Goal: Task Accomplishment & Management: Manage account settings

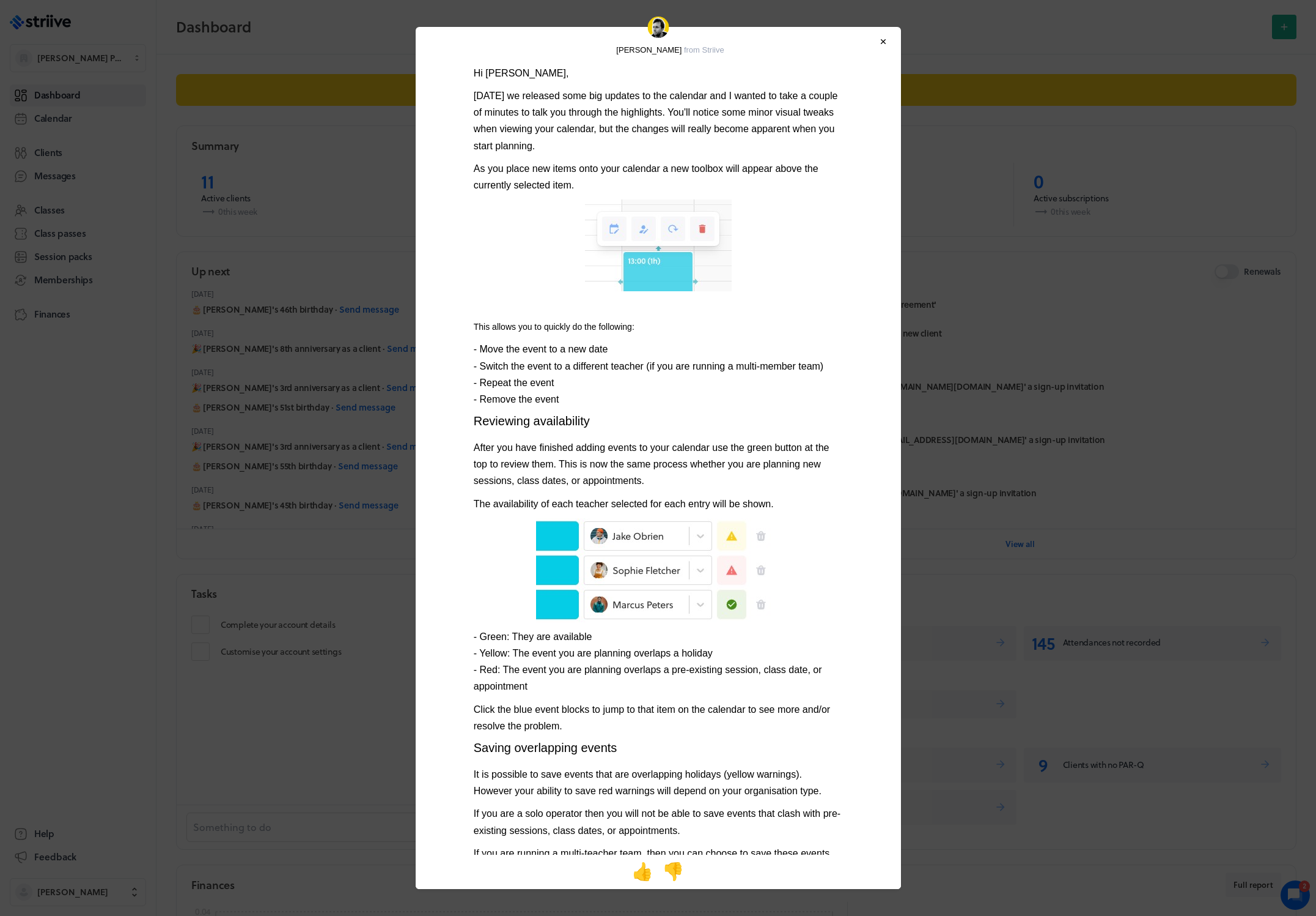
click at [1059, 183] on body "Adam Miller from Striive Hi Helen, Today we released some big updates to the ca…" at bounding box center [658, 458] width 1316 height 916
click at [884, 45] on div at bounding box center [883, 41] width 5 height 9
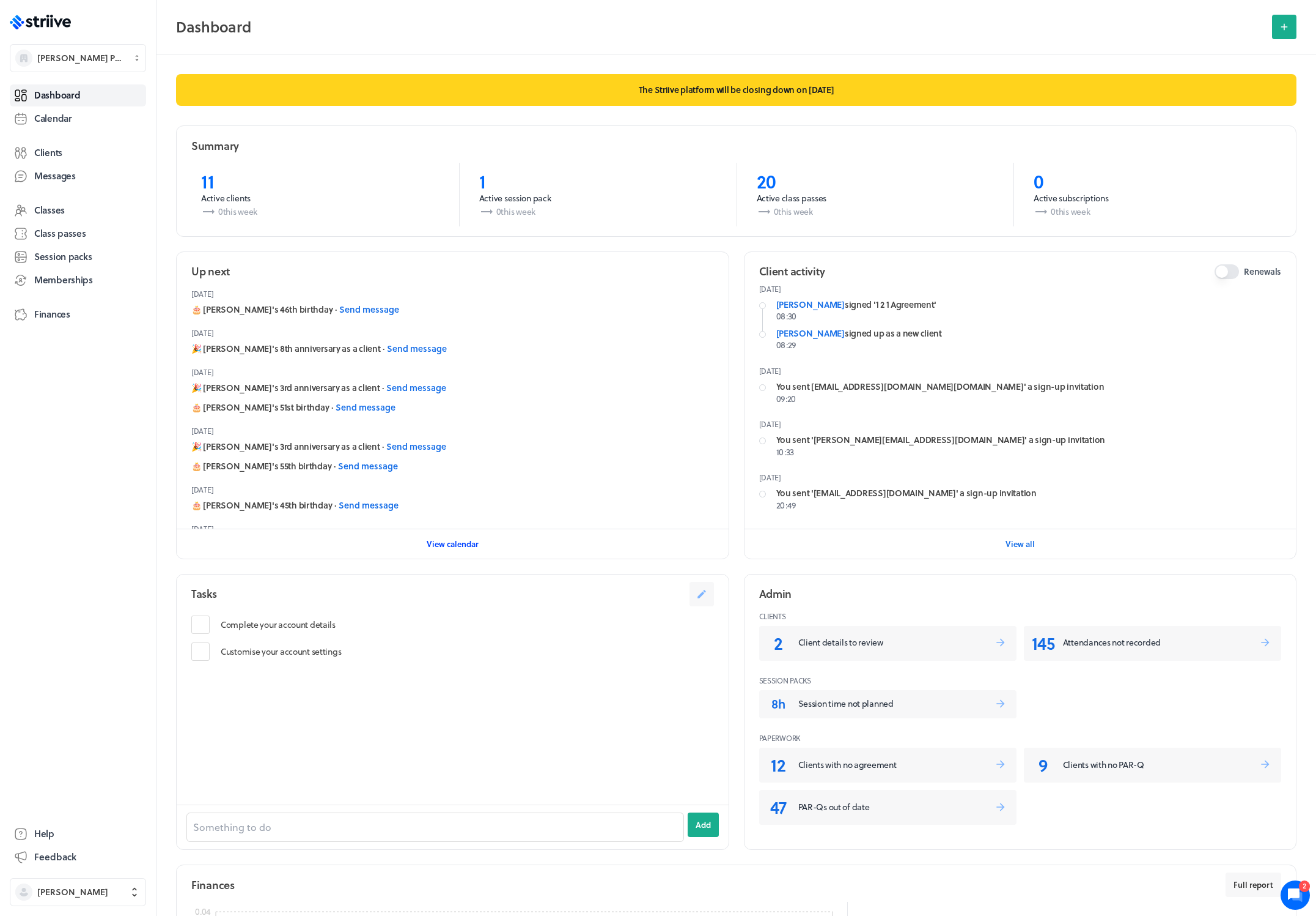
click at [459, 543] on span "View calendar" at bounding box center [452, 543] width 52 height 11
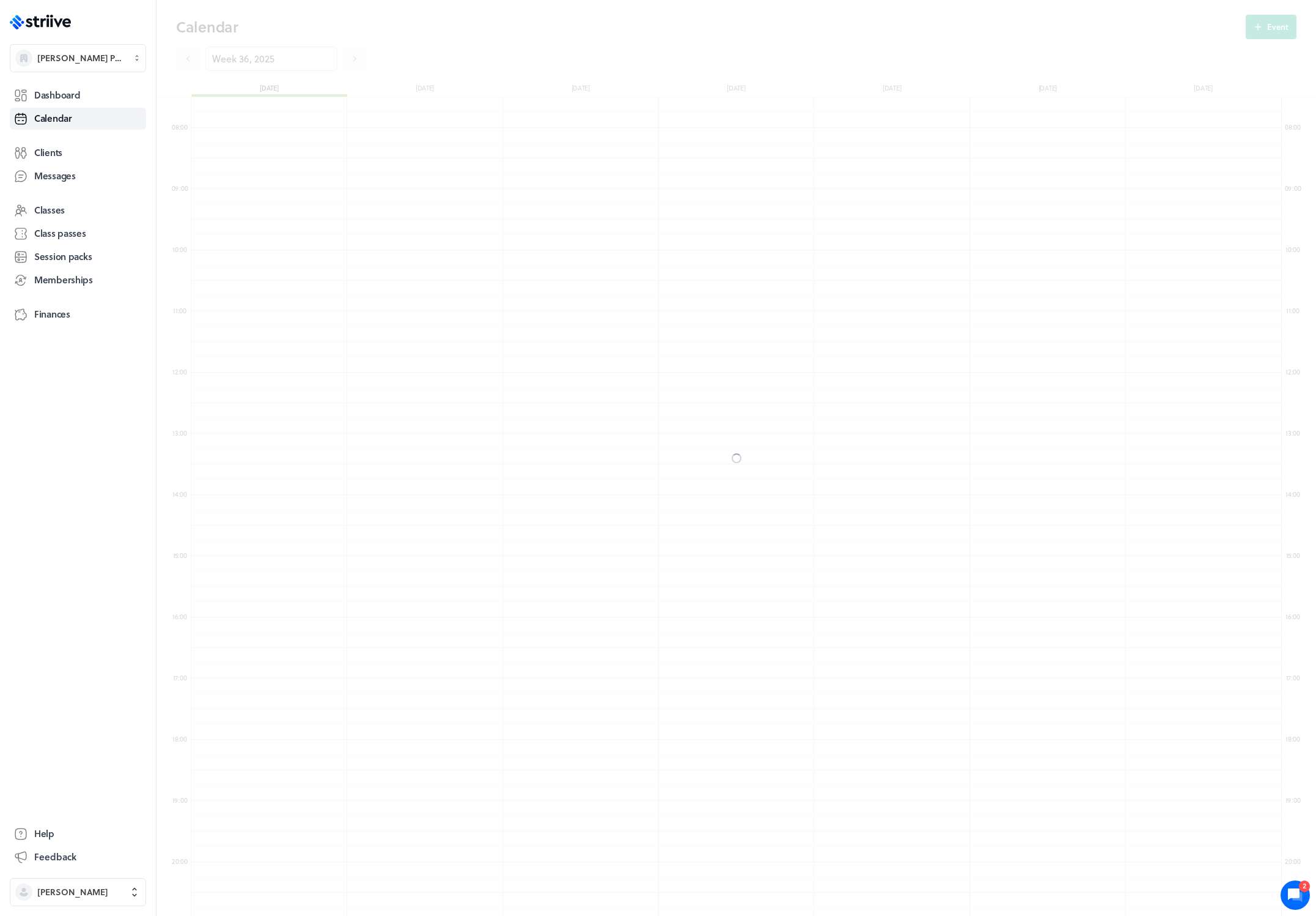
scroll to position [1468, 1091]
click at [349, 61] on icon at bounding box center [355, 58] width 13 height 13
click at [349, 63] on icon at bounding box center [355, 58] width 13 height 13
click at [185, 58] on icon at bounding box center [188, 58] width 13 height 13
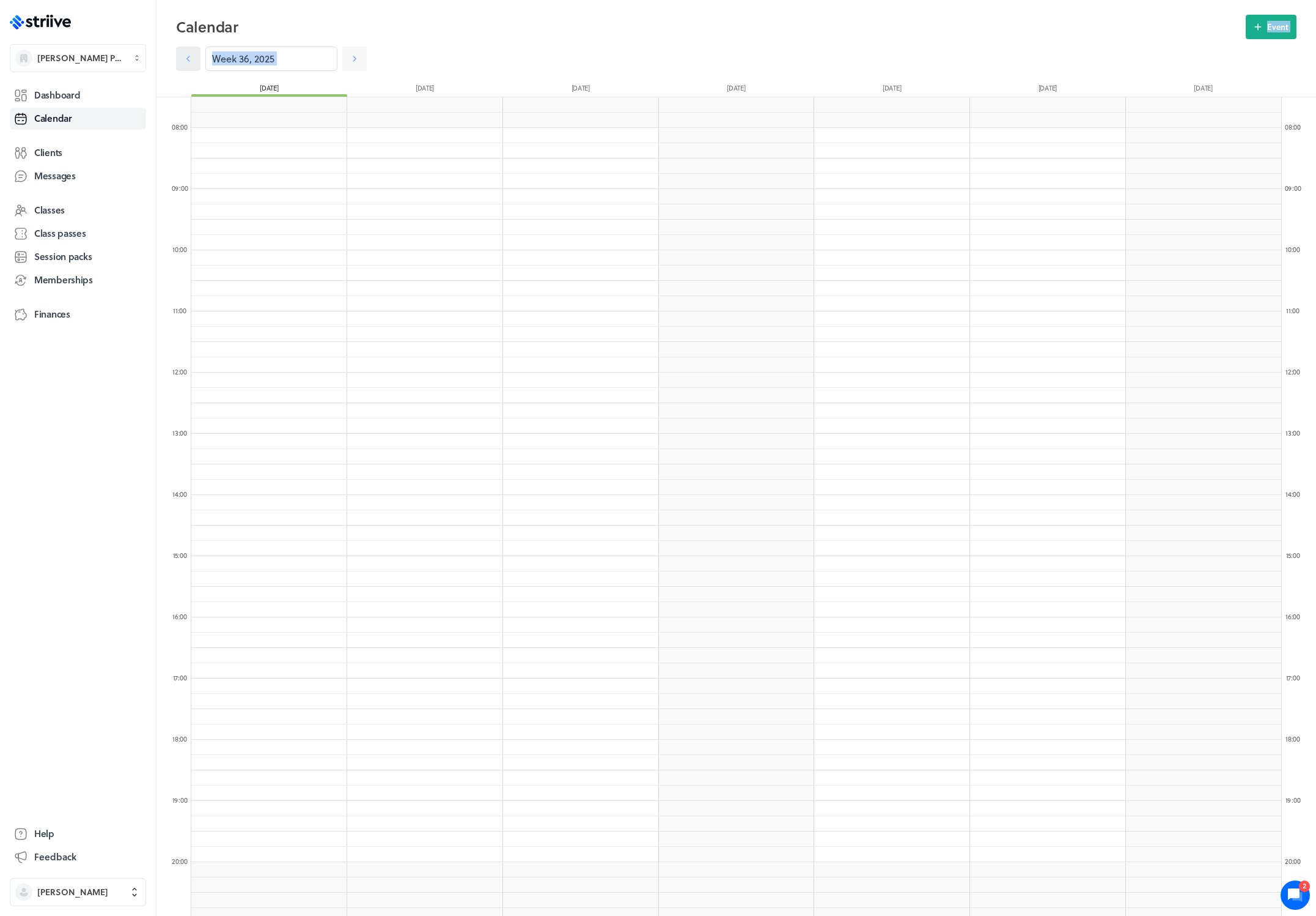
click at [185, 58] on icon at bounding box center [188, 58] width 13 height 13
click at [349, 57] on icon at bounding box center [355, 58] width 13 height 13
click at [344, 89] on icon "button" at bounding box center [342, 92] width 11 height 11
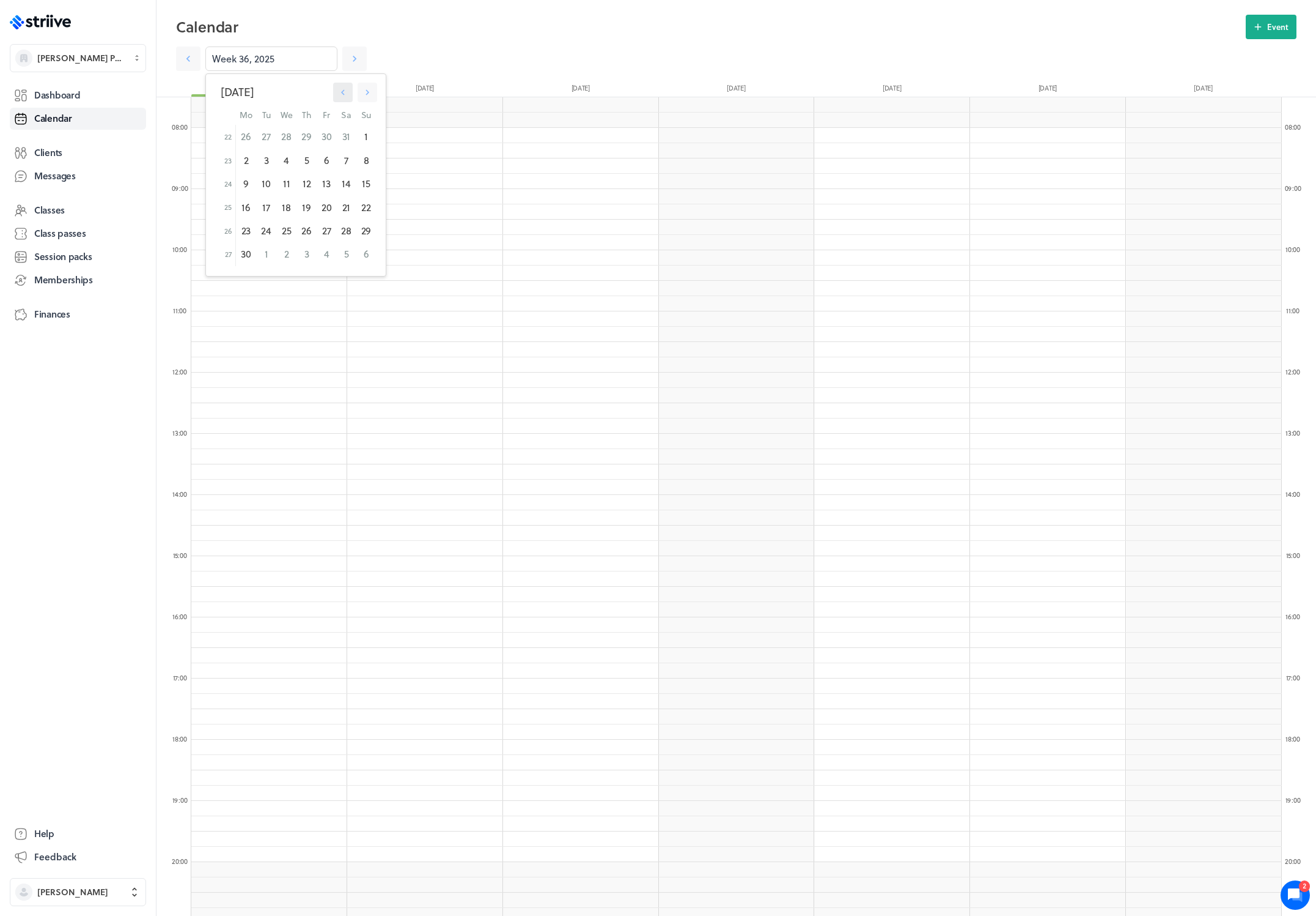
click at [344, 89] on icon "button" at bounding box center [342, 92] width 11 height 11
click at [273, 138] on div "1" at bounding box center [266, 136] width 19 height 23
click at [339, 93] on icon "button" at bounding box center [342, 92] width 11 height 11
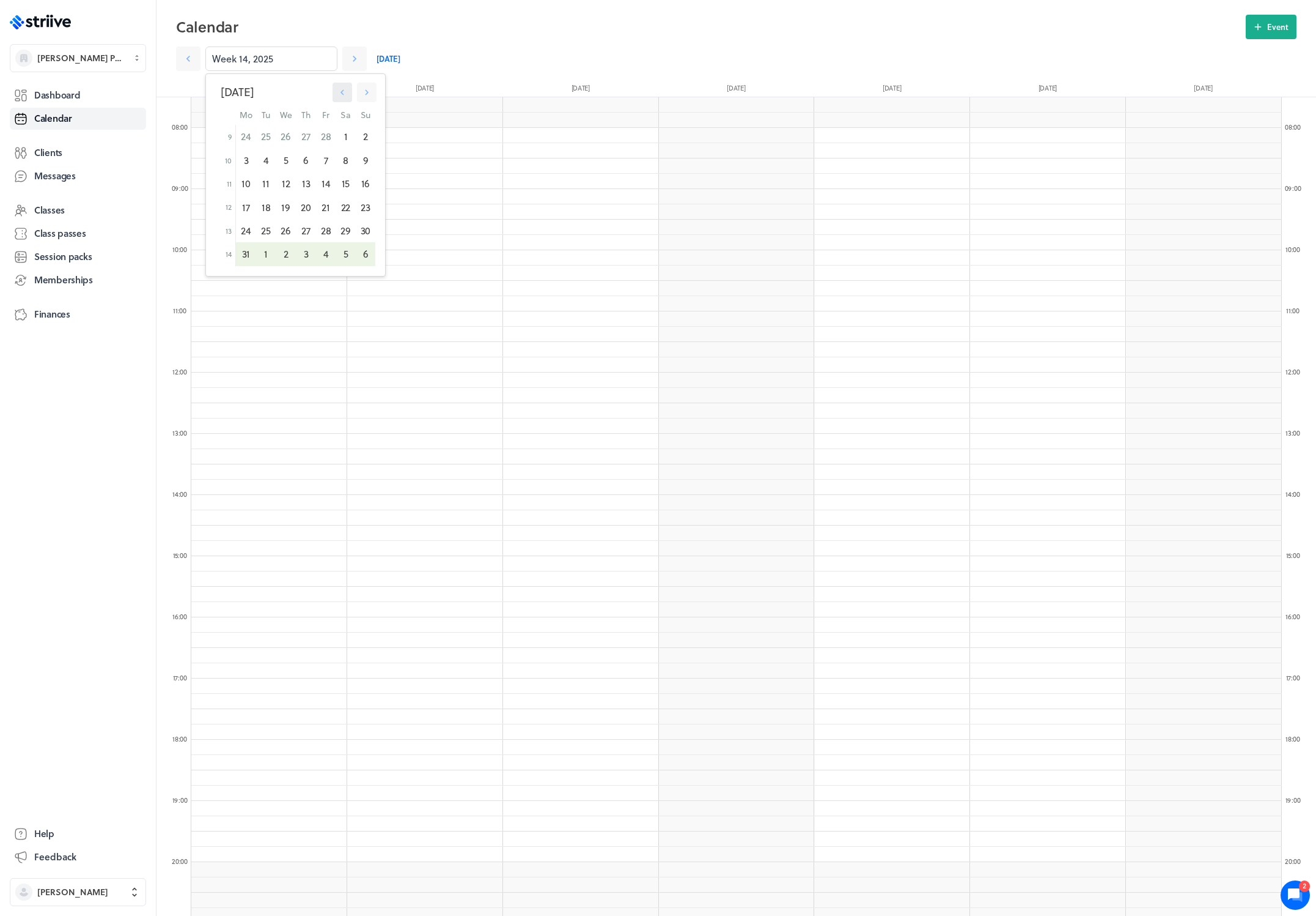
click at [339, 93] on icon "button" at bounding box center [342, 92] width 11 height 11
click at [303, 137] on div "3" at bounding box center [306, 136] width 19 height 23
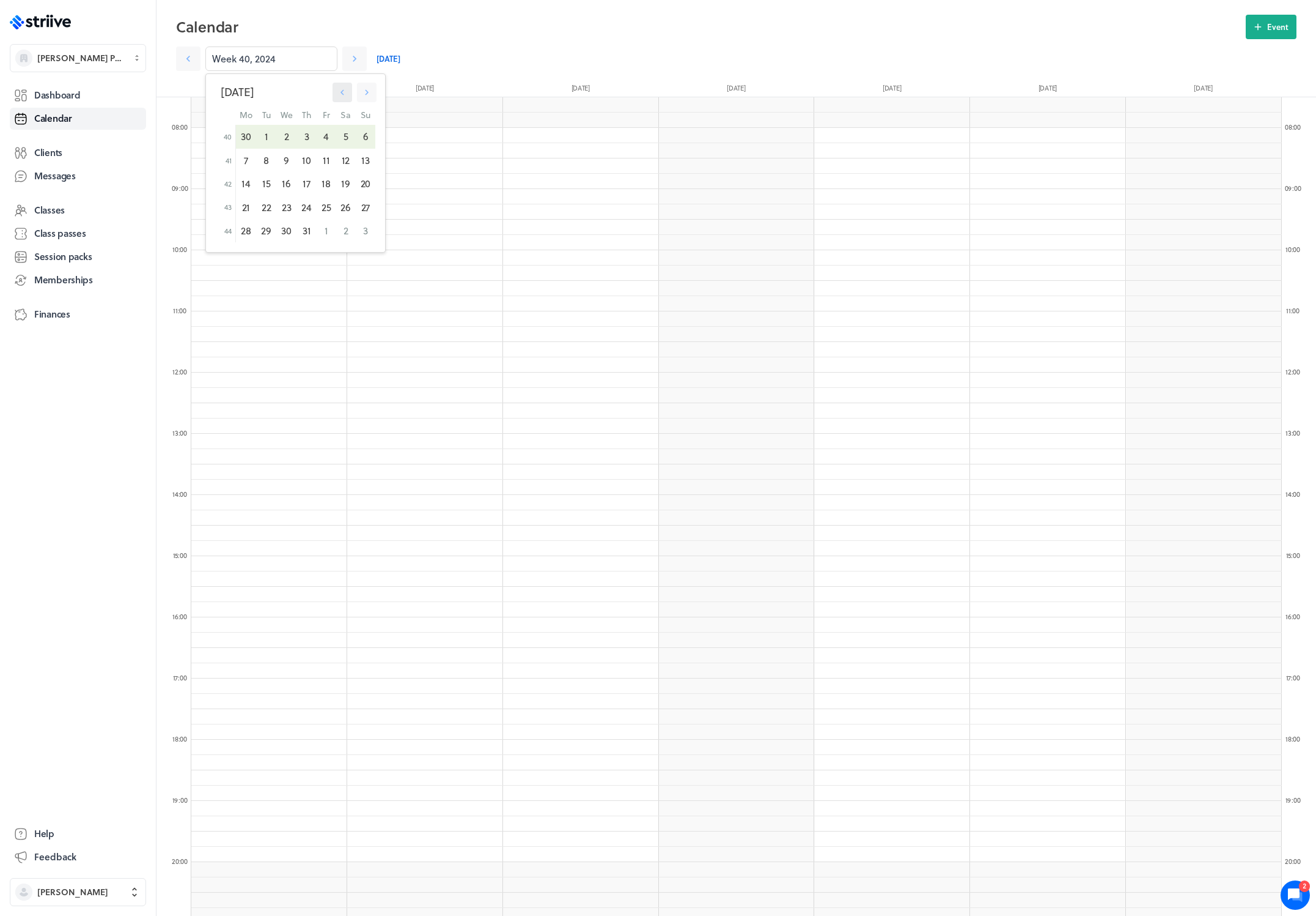
click at [340, 97] on icon "button" at bounding box center [342, 92] width 11 height 11
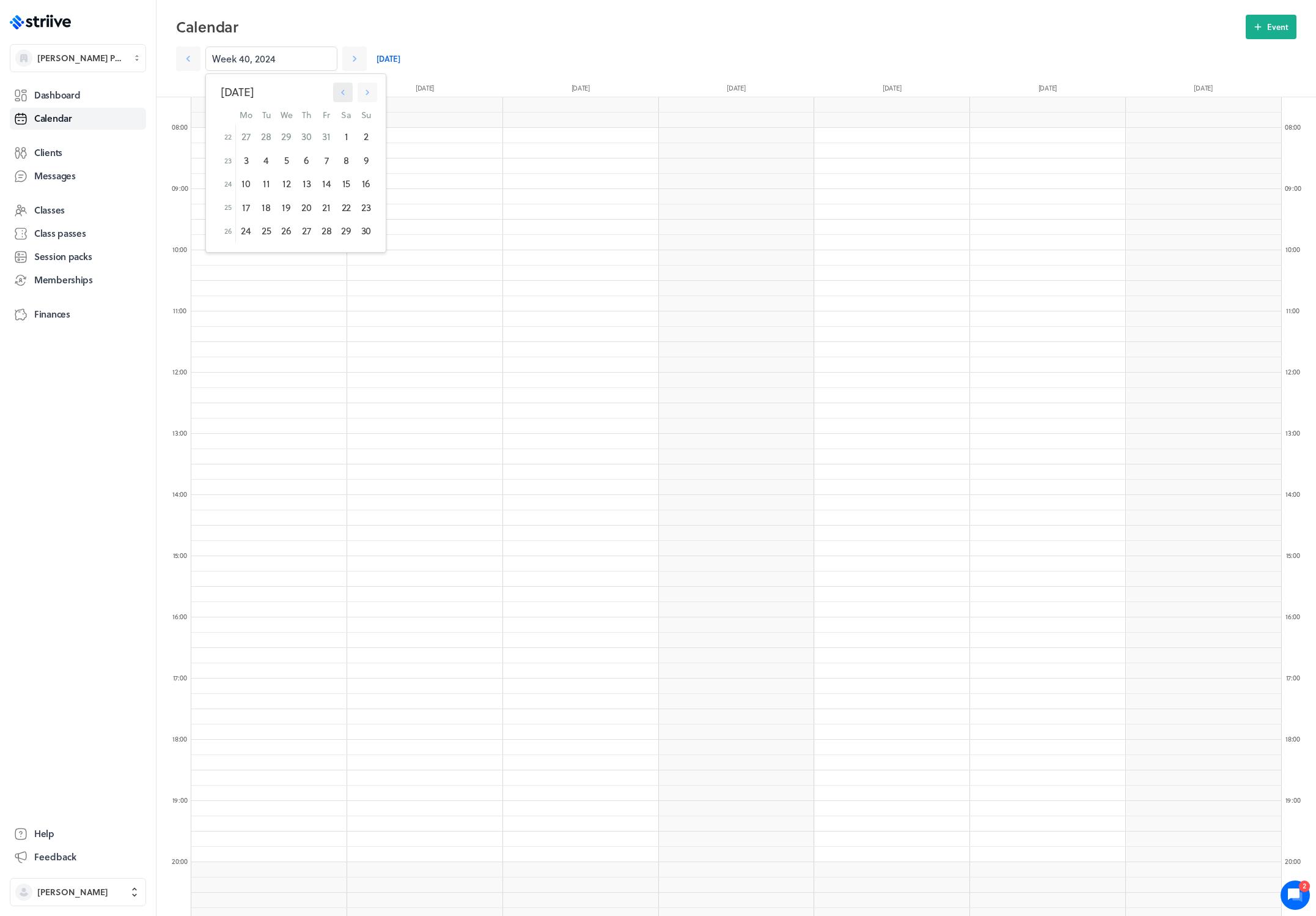
click at [340, 97] on icon "button" at bounding box center [342, 92] width 11 height 11
click at [306, 144] on div "29" at bounding box center [306, 136] width 19 height 23
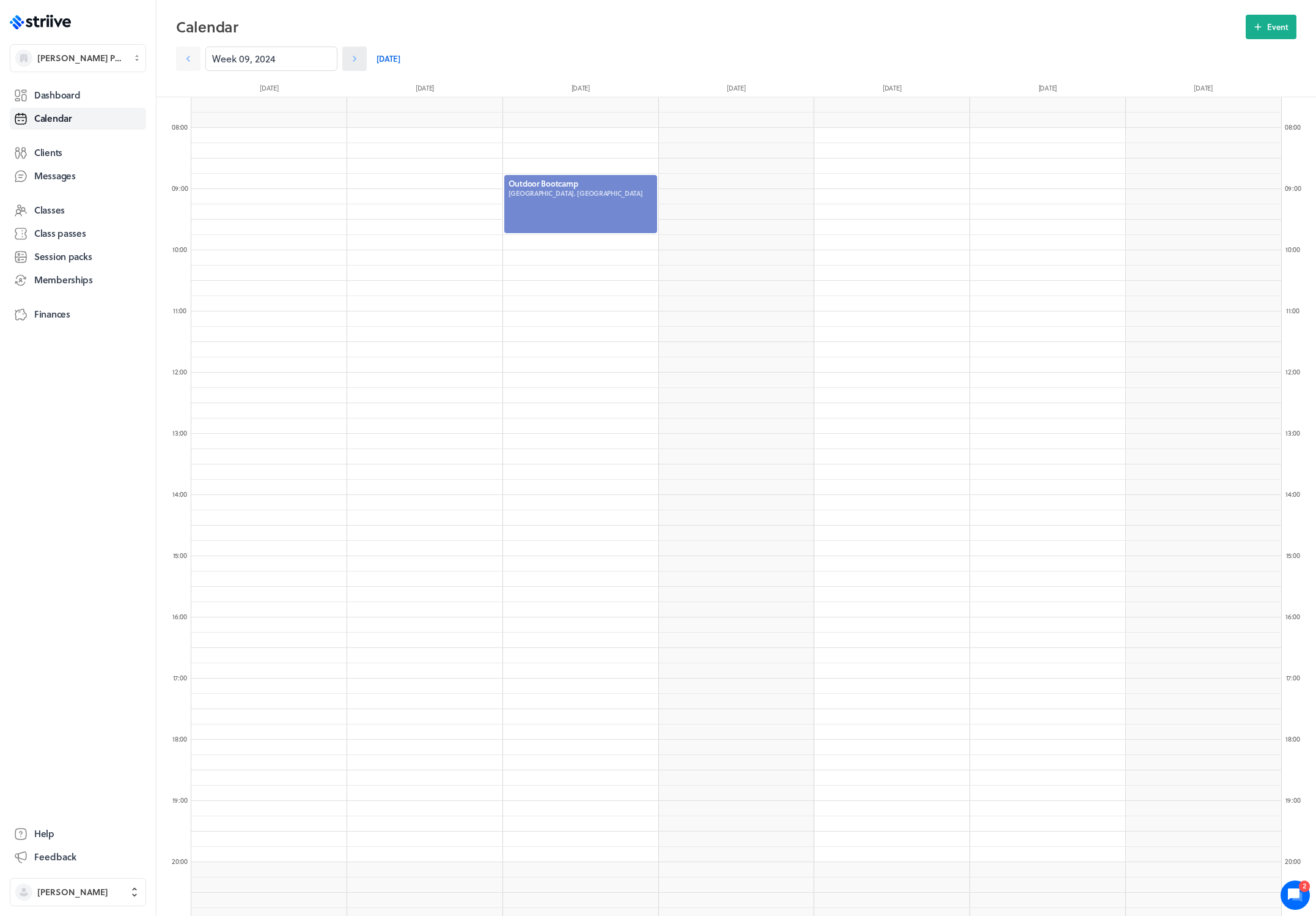
click at [349, 60] on icon at bounding box center [355, 58] width 13 height 13
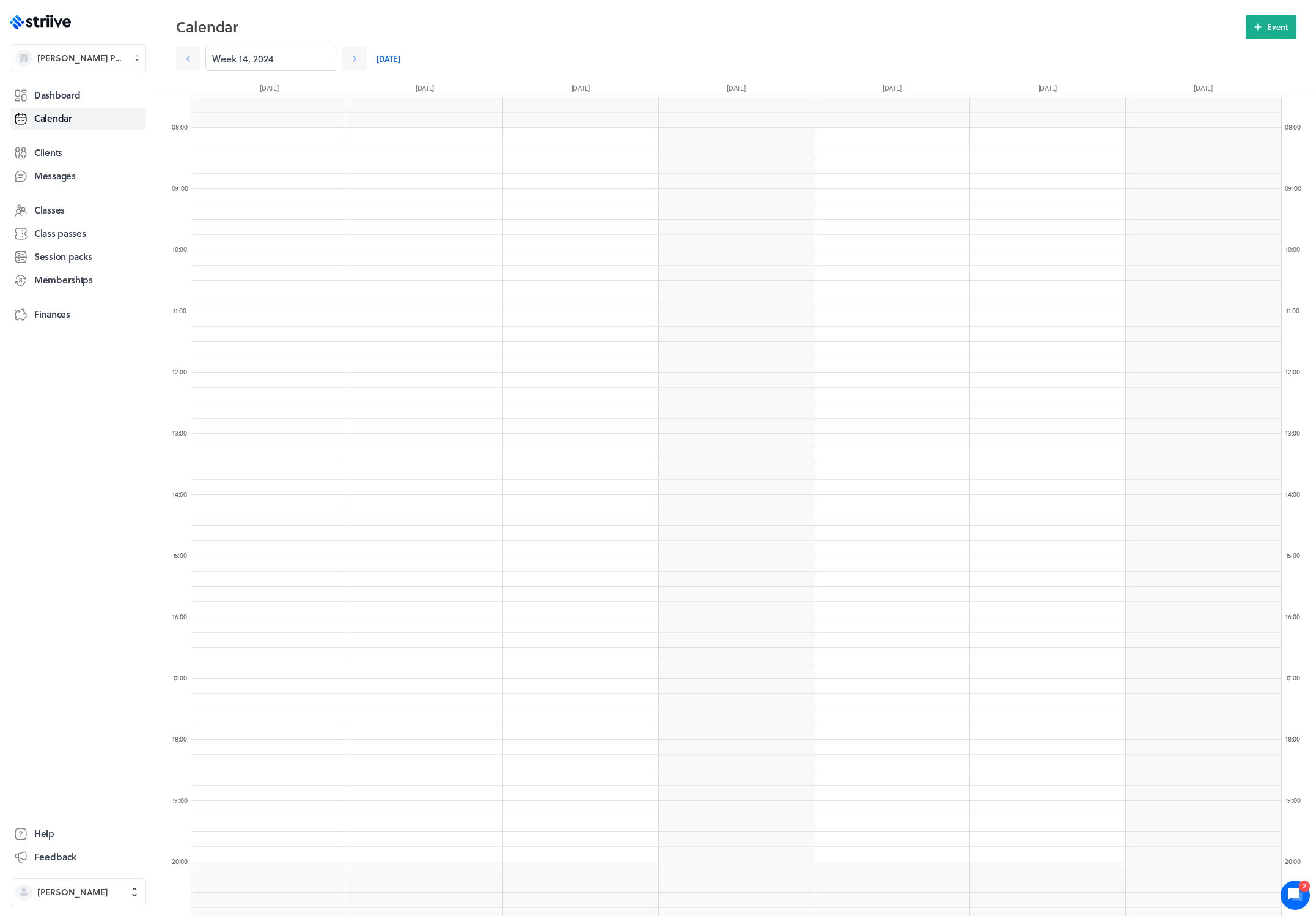
click at [201, 57] on div "Week 14, 2024" at bounding box center [272, 58] width 191 height 24
click at [185, 59] on icon at bounding box center [188, 58] width 13 height 13
click at [603, 210] on div at bounding box center [581, 204] width 155 height 60
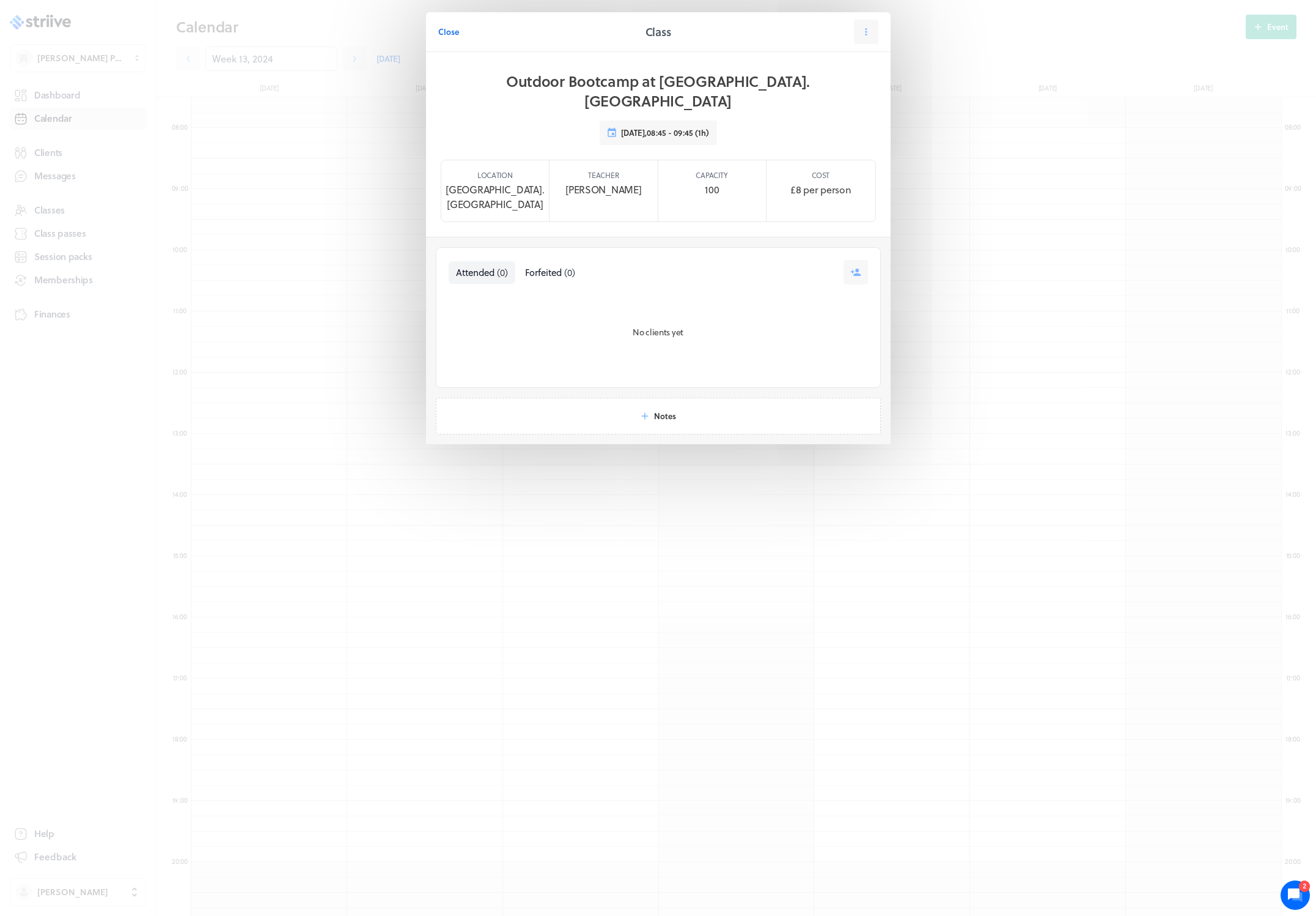
click at [433, 32] on header "Close Class" at bounding box center [658, 32] width 465 height 40
click at [448, 34] on span "Close" at bounding box center [448, 31] width 20 height 11
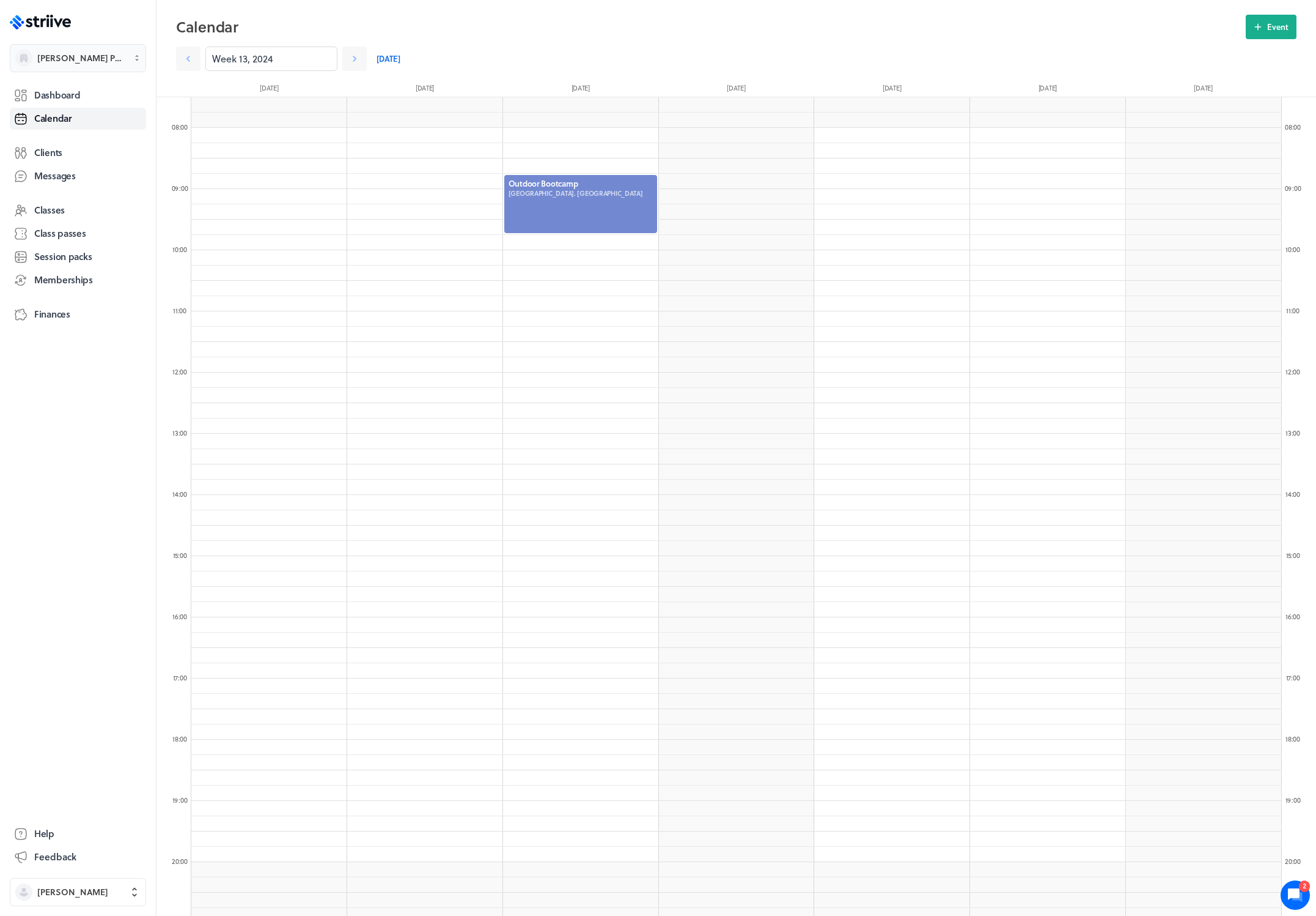
click at [78, 63] on span "Helen Duke Personal Training" at bounding box center [81, 57] width 89 height 13
click at [73, 102] on button "Settings" at bounding box center [78, 96] width 127 height 19
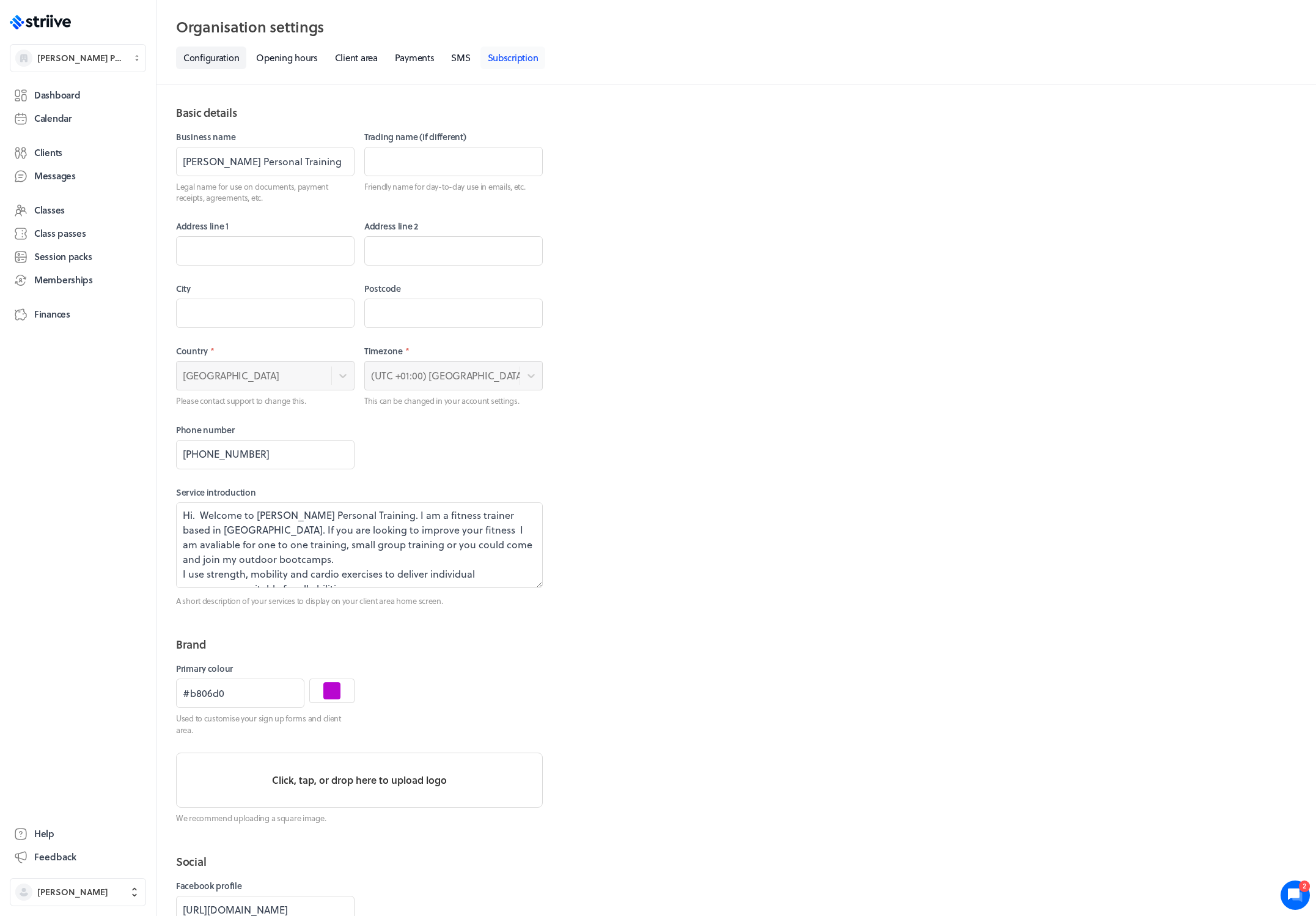
click at [506, 64] on link "Subscription" at bounding box center [512, 57] width 65 height 22
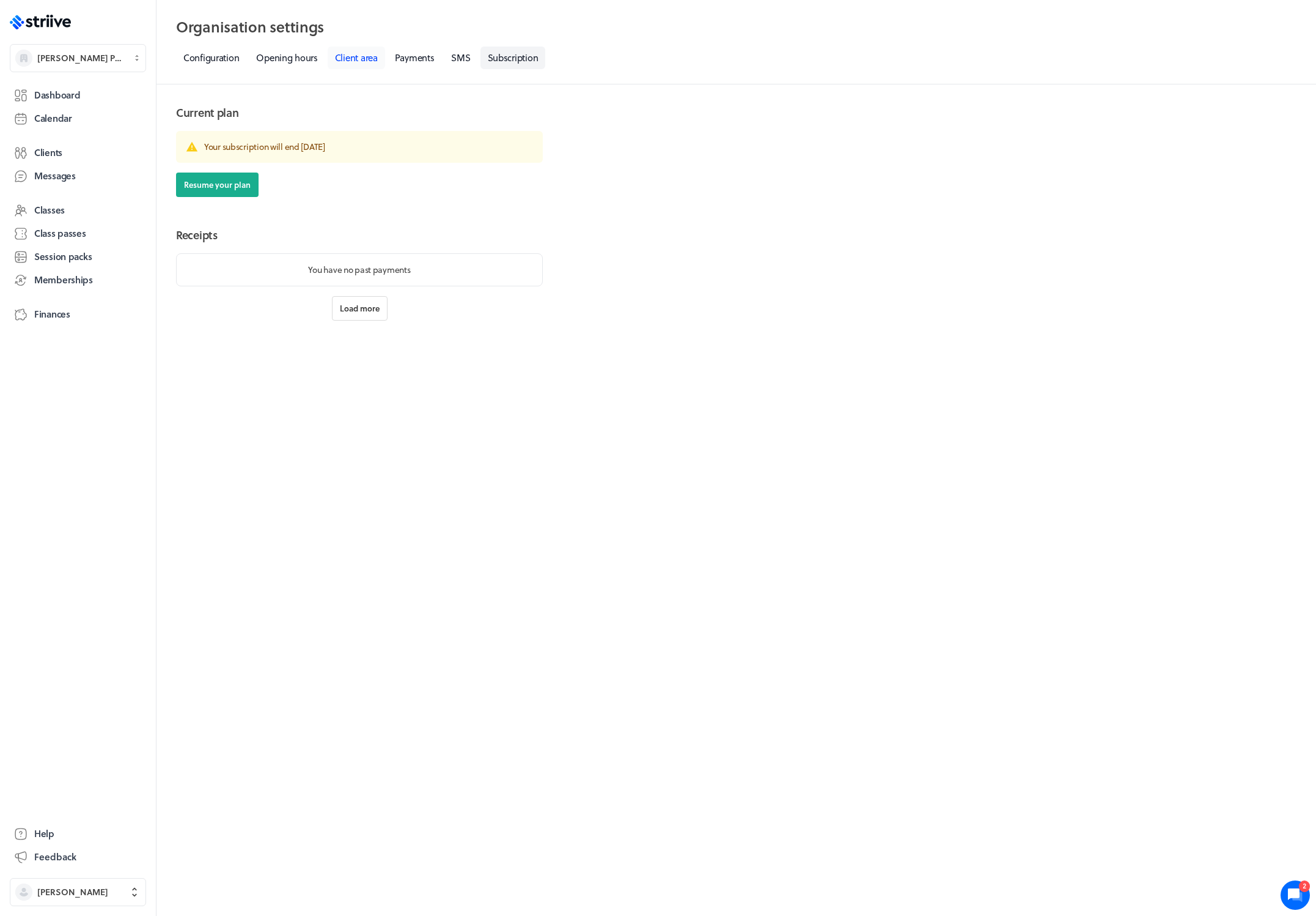
click at [370, 58] on link "Client area" at bounding box center [356, 57] width 57 height 22
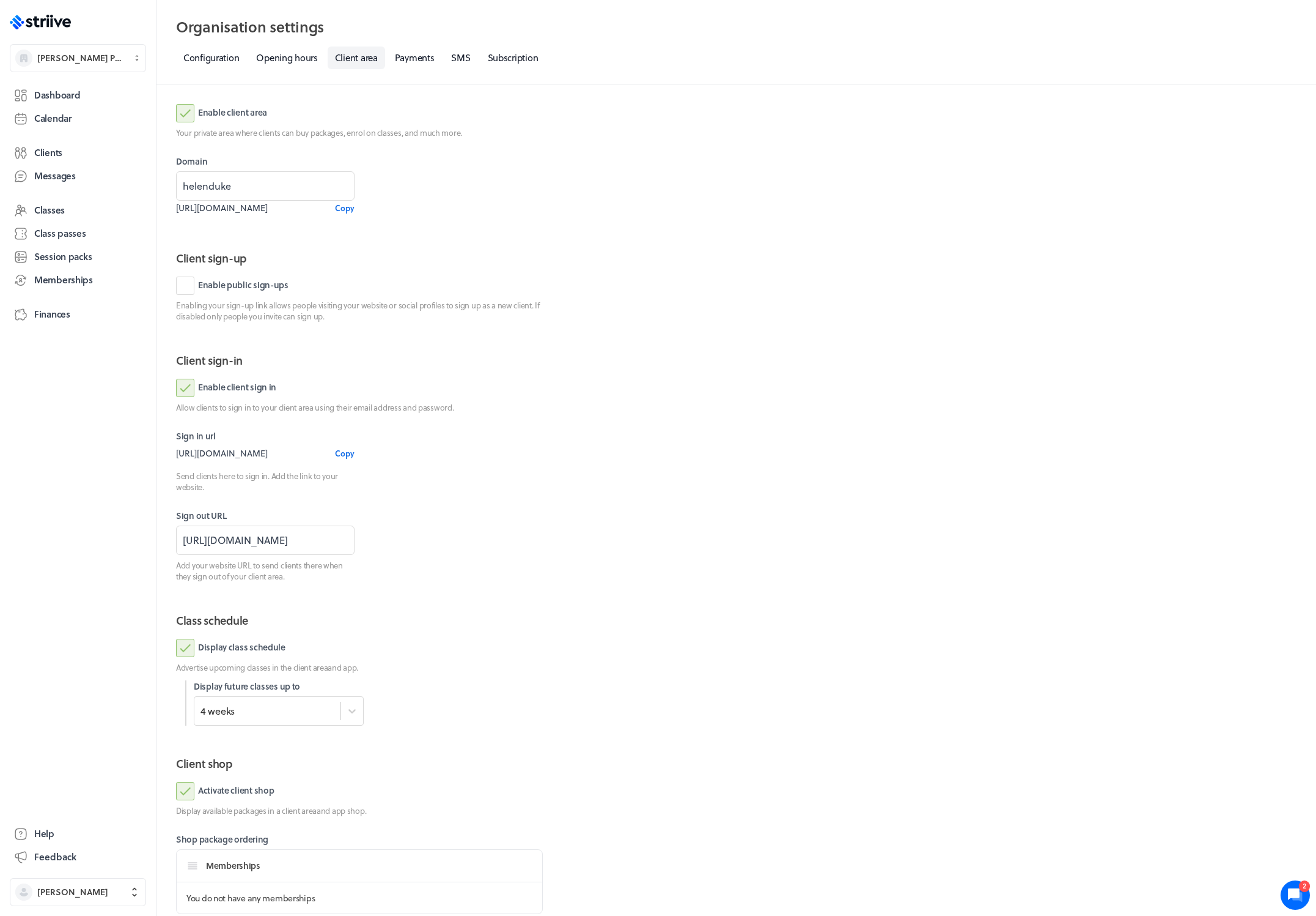
click at [191, 109] on label "Enable client area" at bounding box center [222, 113] width 92 height 19
click at [0, 0] on input "Enable client area" at bounding box center [0, 0] width 0 height 0
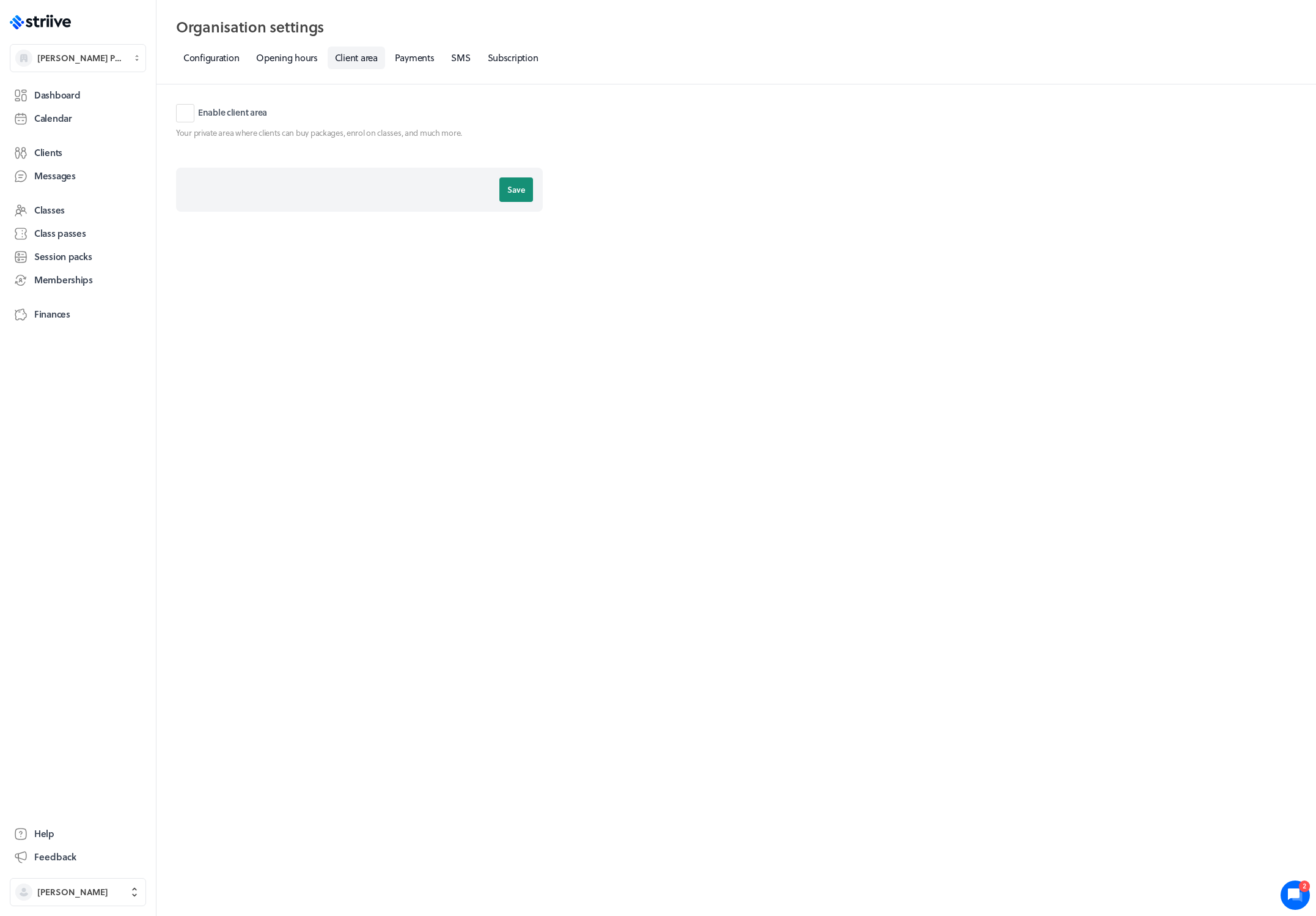
click at [521, 186] on span "Save" at bounding box center [516, 189] width 18 height 11
click at [85, 888] on span "Helen Duke" at bounding box center [89, 892] width 103 height 13
click at [66, 880] on span "Sign out" at bounding box center [55, 882] width 33 height 13
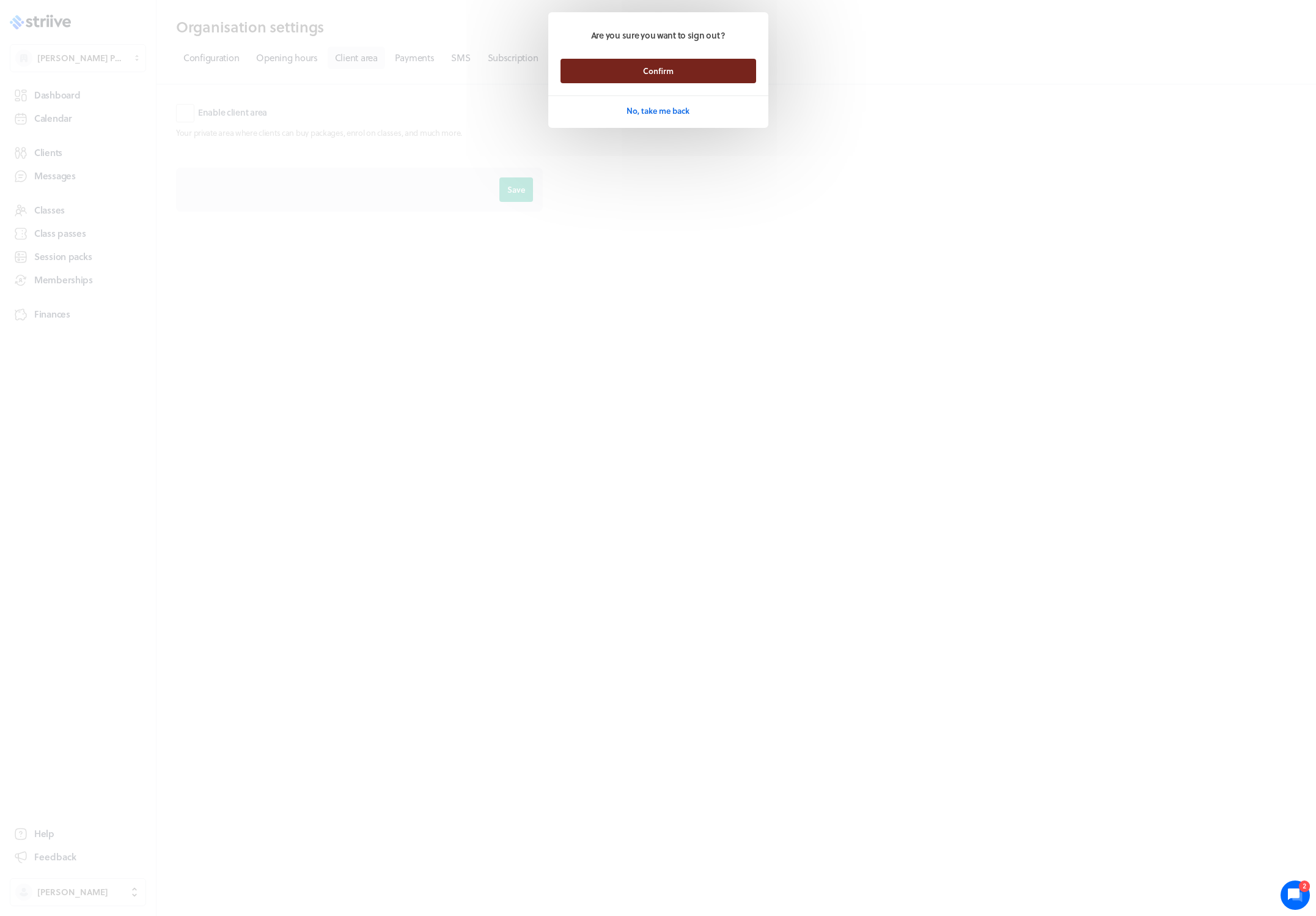
click at [629, 75] on button "Confirm" at bounding box center [658, 70] width 196 height 24
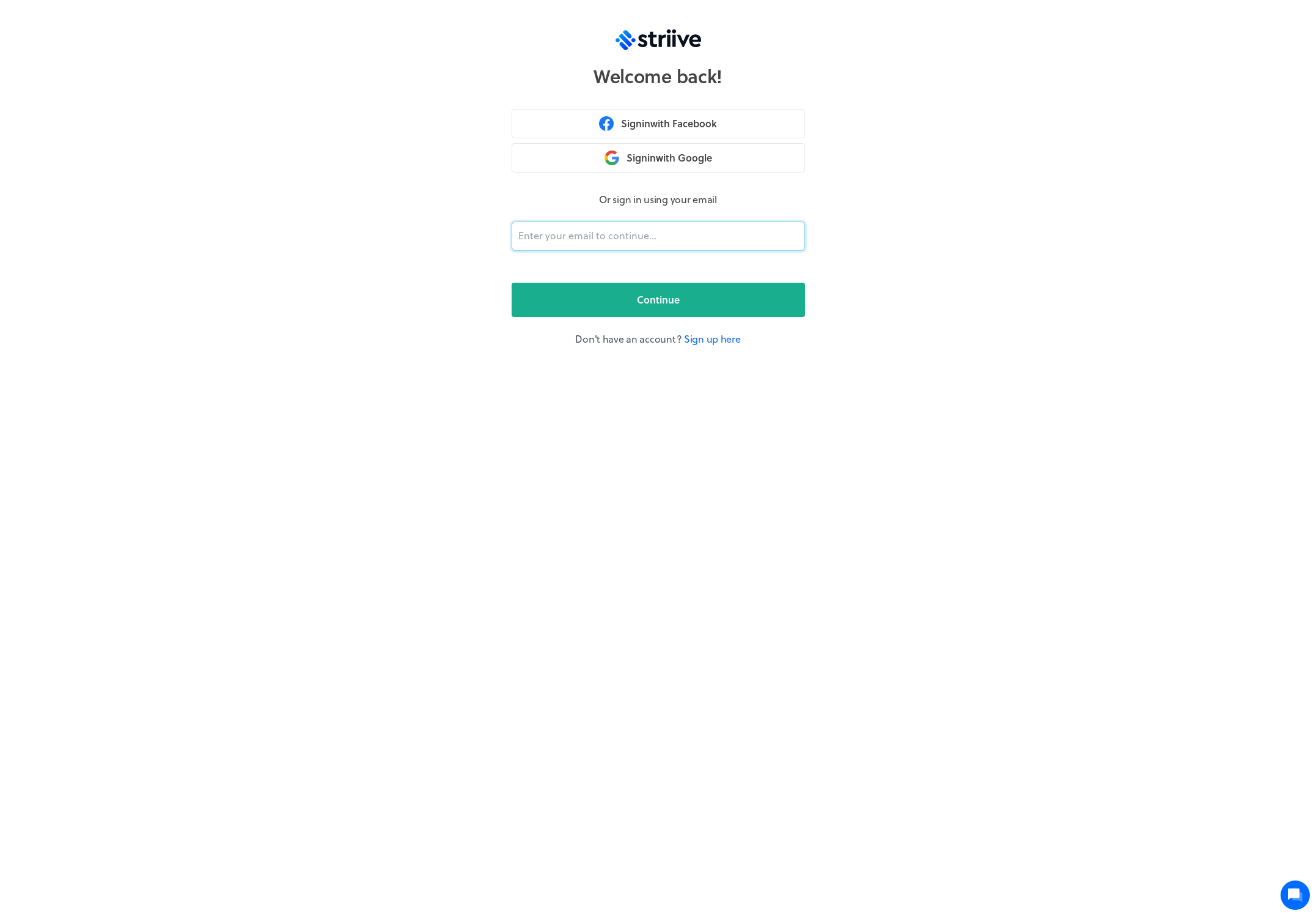
click at [563, 242] on input "email" at bounding box center [658, 236] width 293 height 29
type input "[PERSON_NAME][EMAIL_ADDRESS][DOMAIN_NAME]"
